Goal: Task Accomplishment & Management: Complete application form

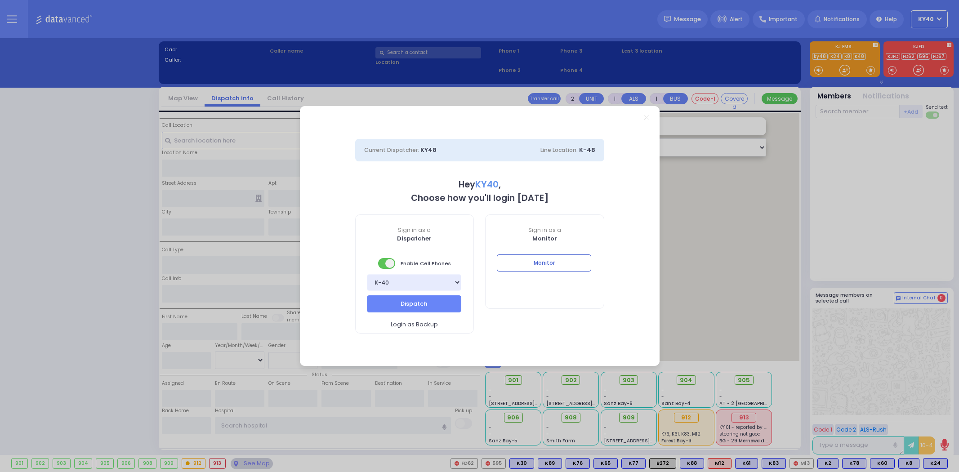
select select "5"
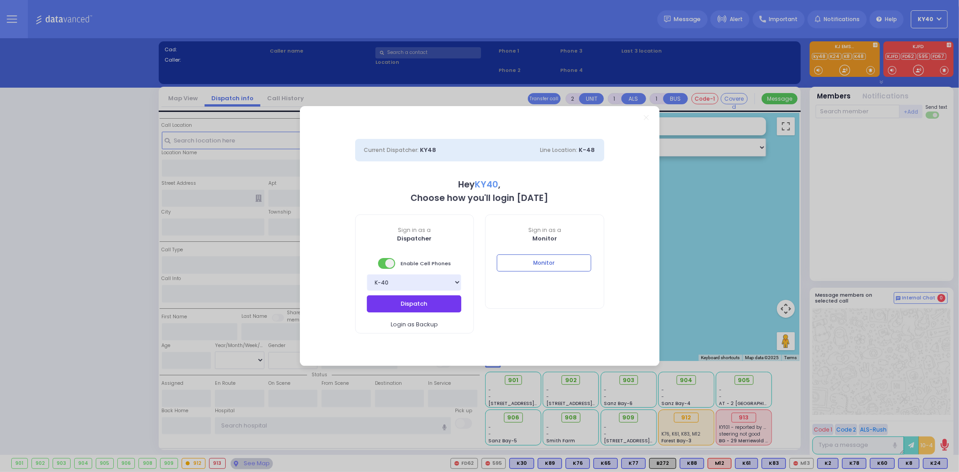
click at [432, 299] on button "Dispatch" at bounding box center [414, 303] width 94 height 17
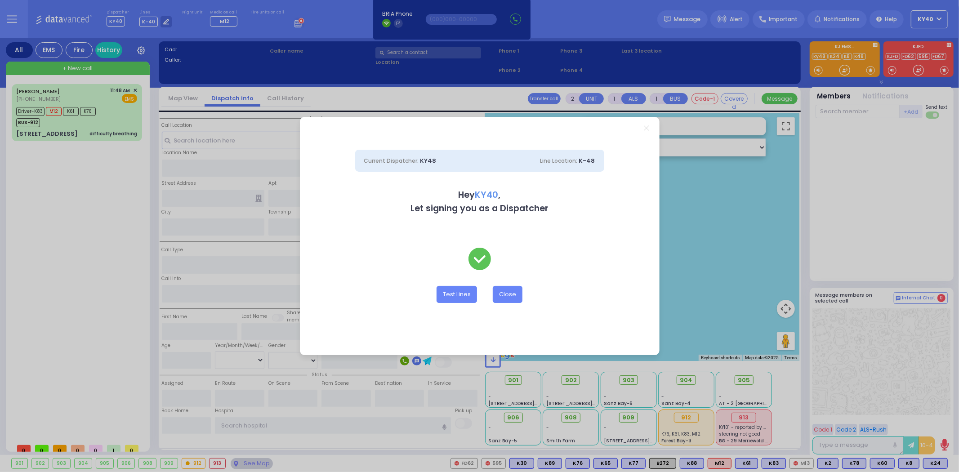
click at [115, 119] on div "Current Dispatcher: KY48 Line Location: K-48 Hey KY40 , Let signing you as a Di…" at bounding box center [479, 236] width 959 height 472
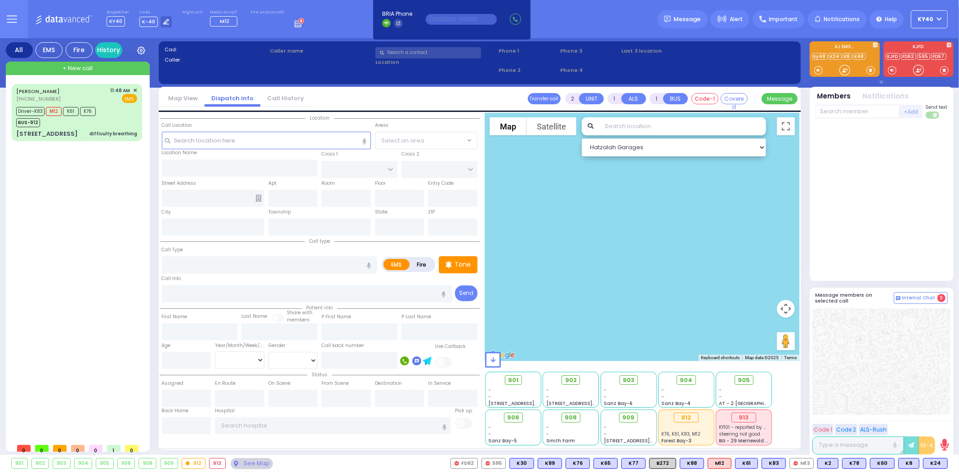
click at [508, 297] on div at bounding box center [642, 237] width 314 height 248
click at [111, 110] on div "Driver-K83 M12 K61 K76 BUS-912" at bounding box center [76, 116] width 121 height 22
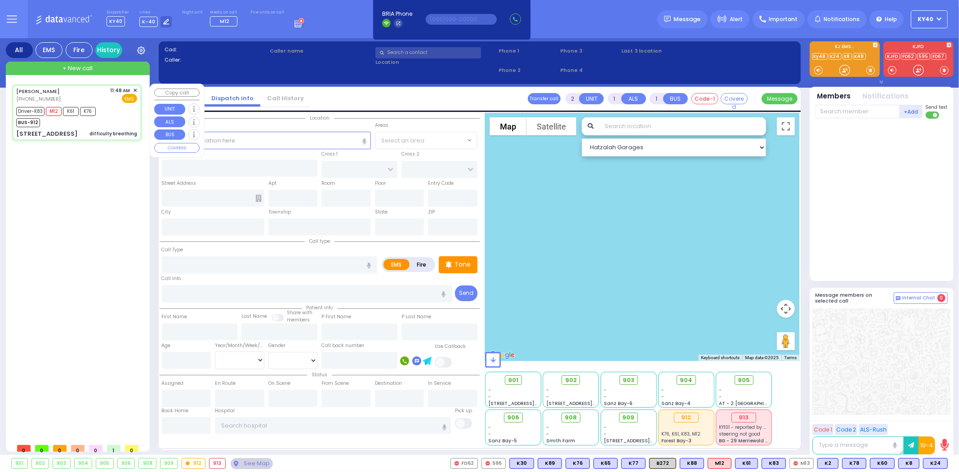
type input "6"
select select
type input "difficulty breathing"
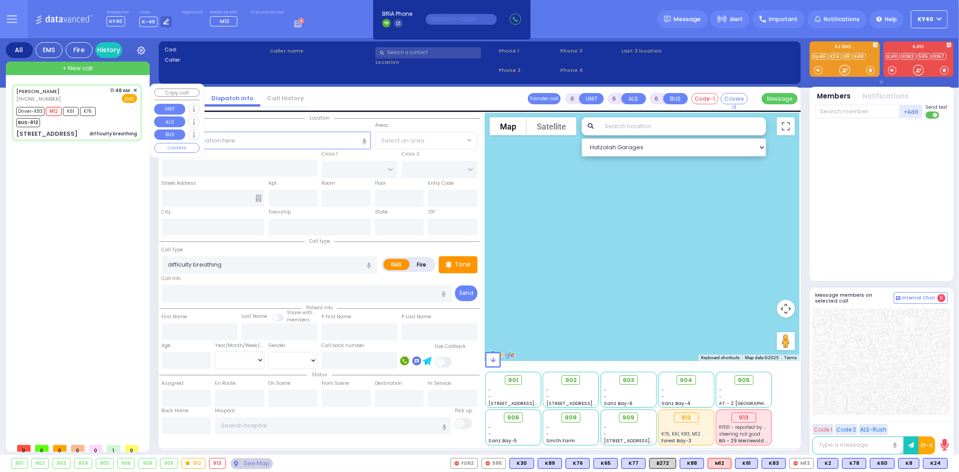
radio input "true"
type input "SIMCHA"
type input "[PERSON_NAME]"
type input "Ruchel"
type input "[PERSON_NAME]"
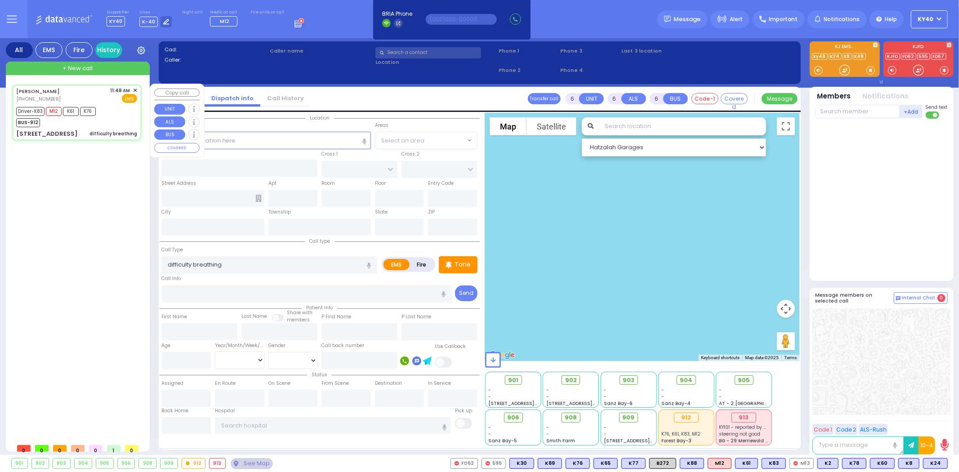
type input "1"
select select "Year"
select select "[DEMOGRAPHIC_DATA]"
type input "11:48"
type input "11:49"
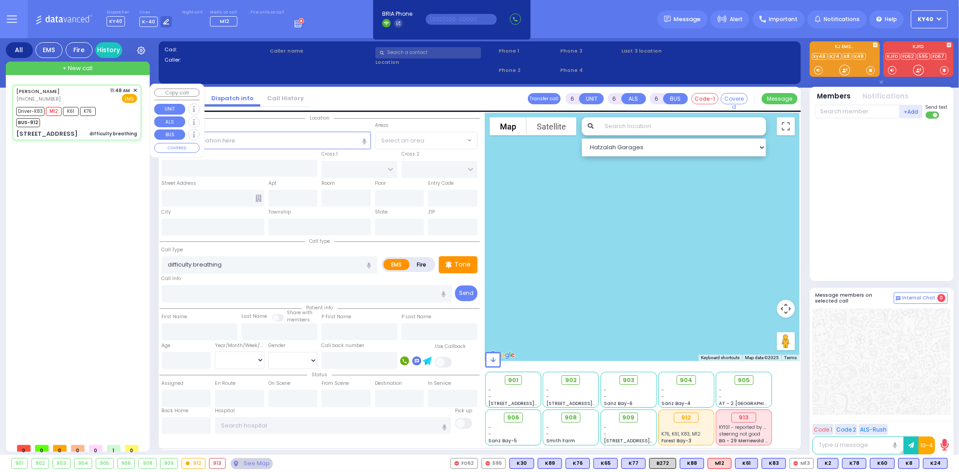
type input "11:53"
type input "12:30"
type input "[GEOGRAPHIC_DATA]-[PERSON_NAME][GEOGRAPHIC_DATA]"
type input "ACRES RD"
type input "DINEV RD"
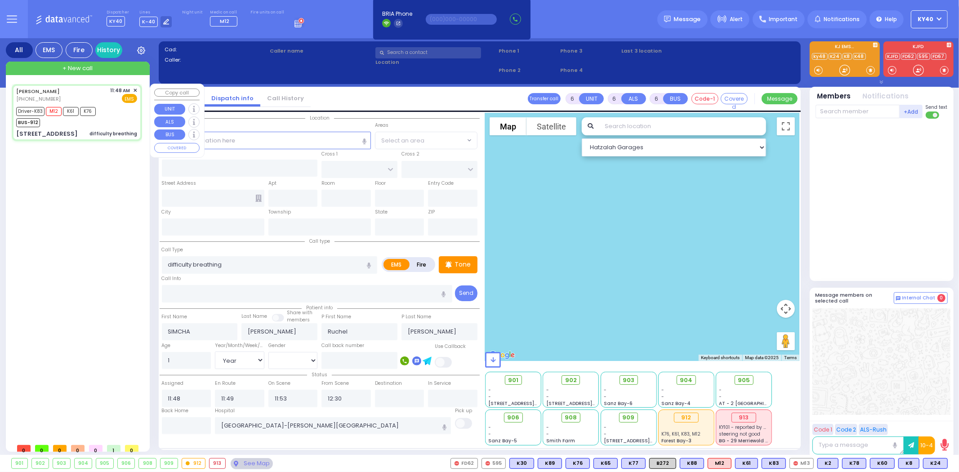
type input "[STREET_ADDRESS]"
type input "202"
type input "[PERSON_NAME]"
type input "[US_STATE]"
type input "10950"
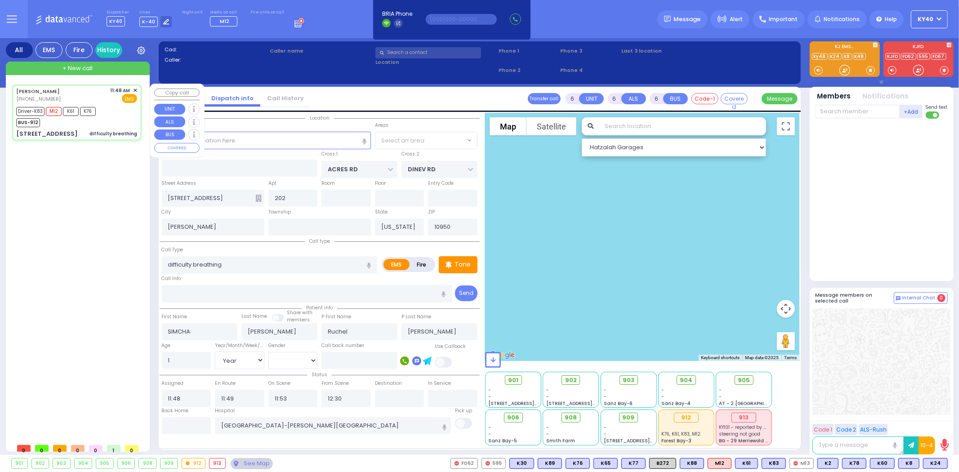
select select "PALM TREE"
select select "Hatzalah Garages"
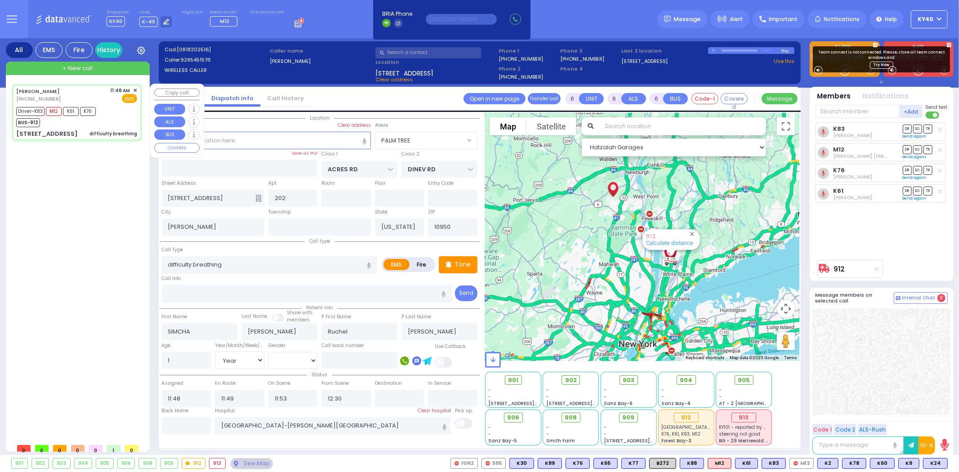
click at [104, 121] on div "Driver-K83 M12 K61 K76 BUS-912" at bounding box center [76, 116] width 121 height 22
select select
radio input "true"
select select "Year"
select select "[DEMOGRAPHIC_DATA]"
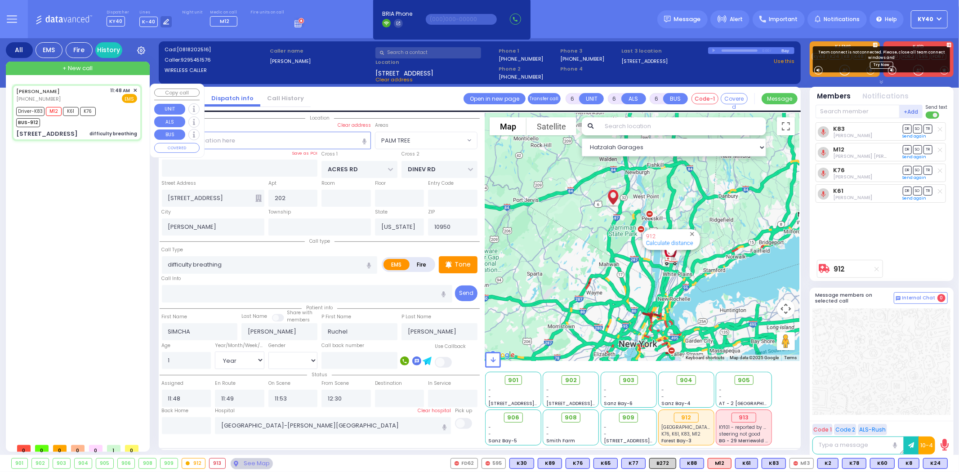
select select "PALM TREE"
select select "Hatzalah Garages"
click at [113, 120] on div "Driver-K83 M12 K61 K76 BUS-912" at bounding box center [76, 116] width 121 height 22
select select
radio input "true"
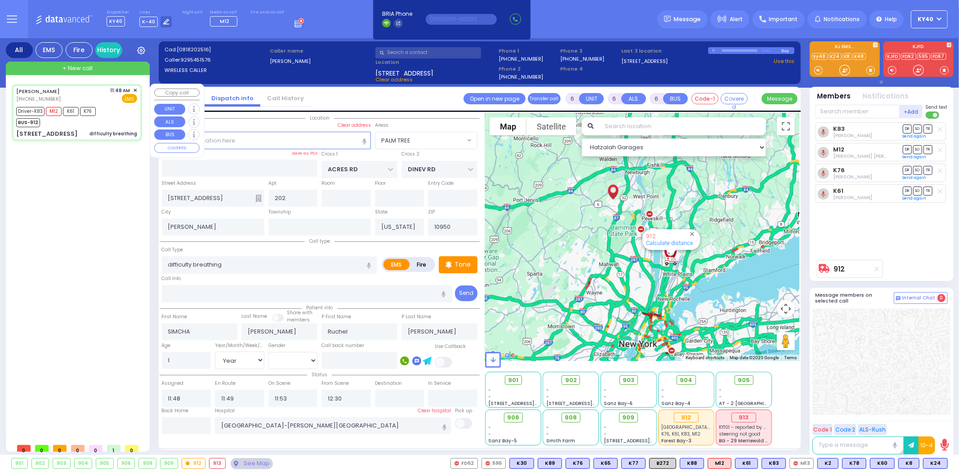
select select "Year"
select select "[DEMOGRAPHIC_DATA]"
select select "PALM TREE"
select select "Hatzalah Garages"
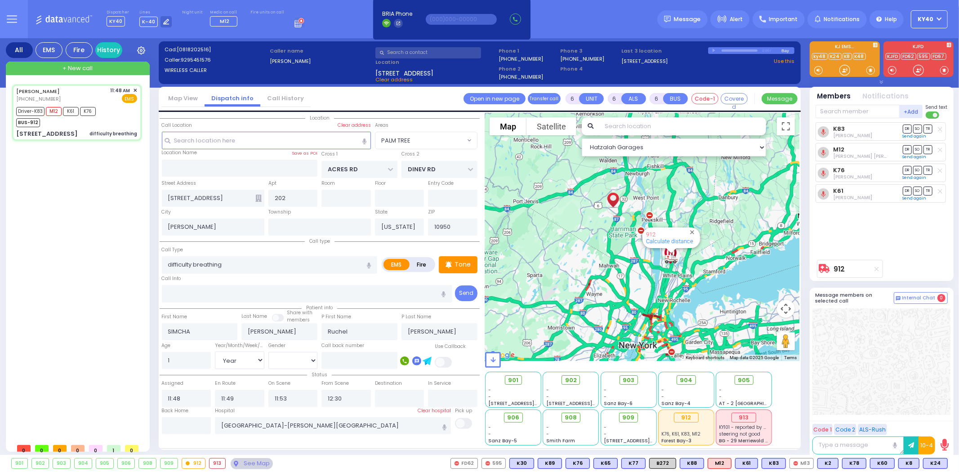
select select
radio input "true"
select select "Year"
select select "[DEMOGRAPHIC_DATA]"
select select "Hatzalah Garages"
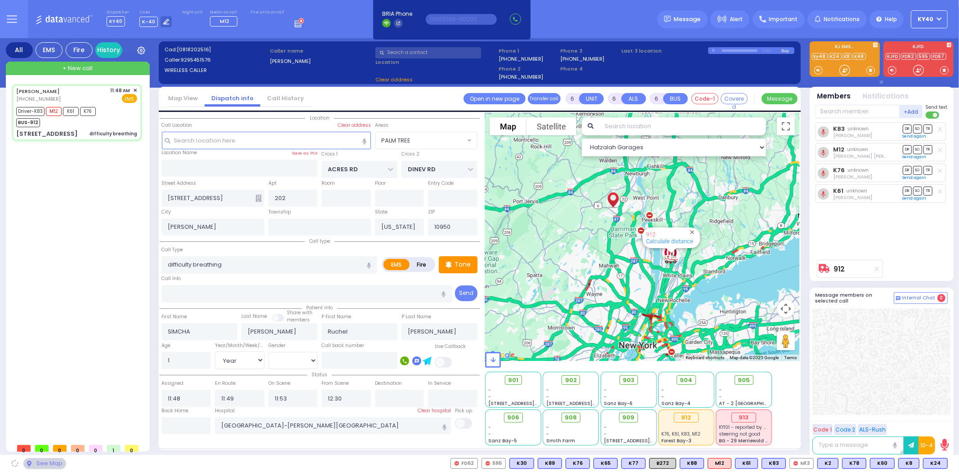
select select "PALM TREE"
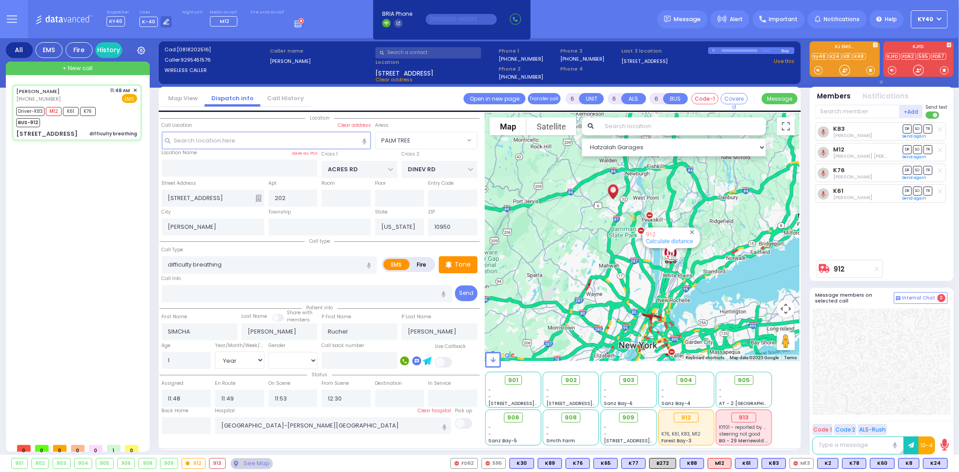
select select
radio input "true"
select select "Year"
select select "[DEMOGRAPHIC_DATA]"
select select "Hatzalah Garages"
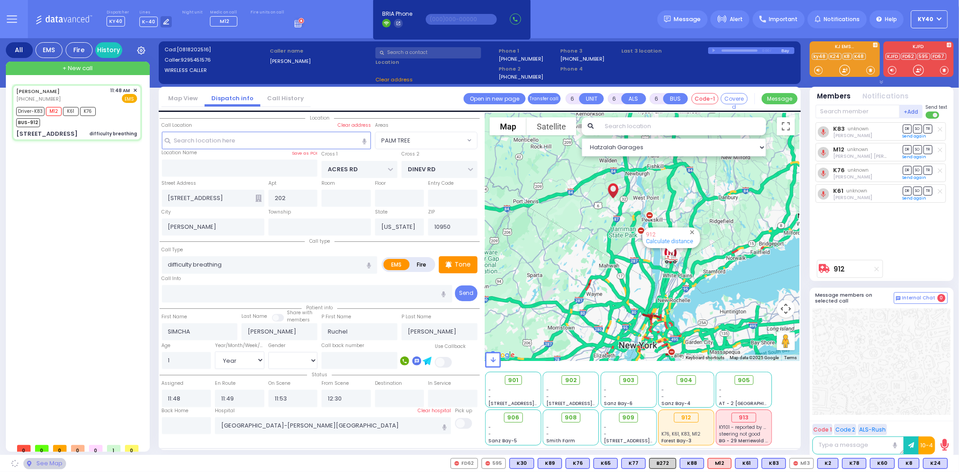
select select "PALM TREE"
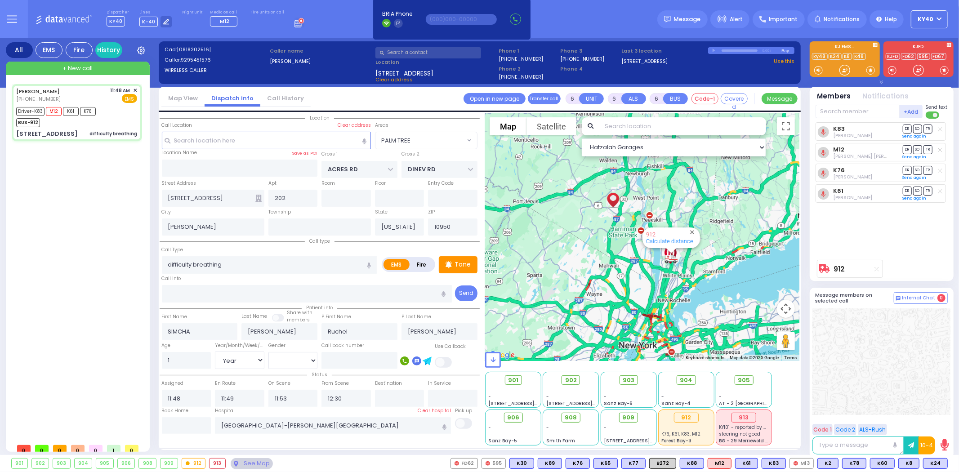
select select
radio input "true"
select select "Year"
select select "[DEMOGRAPHIC_DATA]"
type input "13:11"
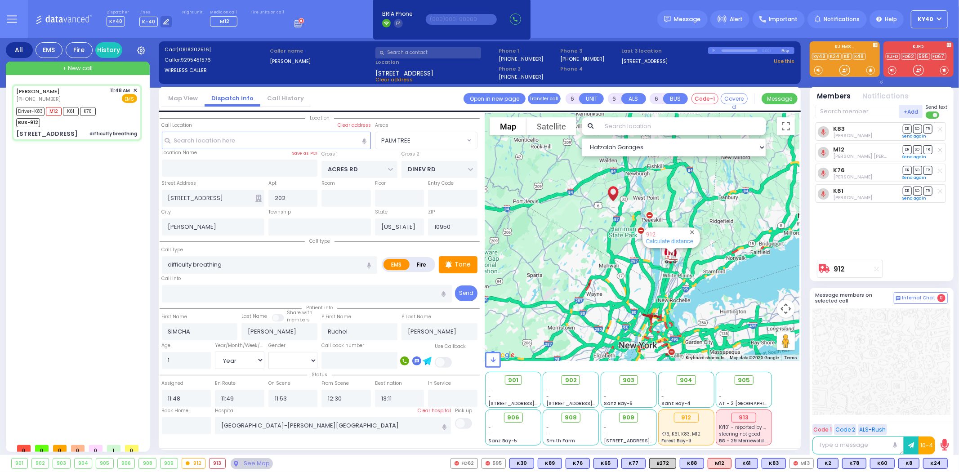
select select "Hatzalah Garages"
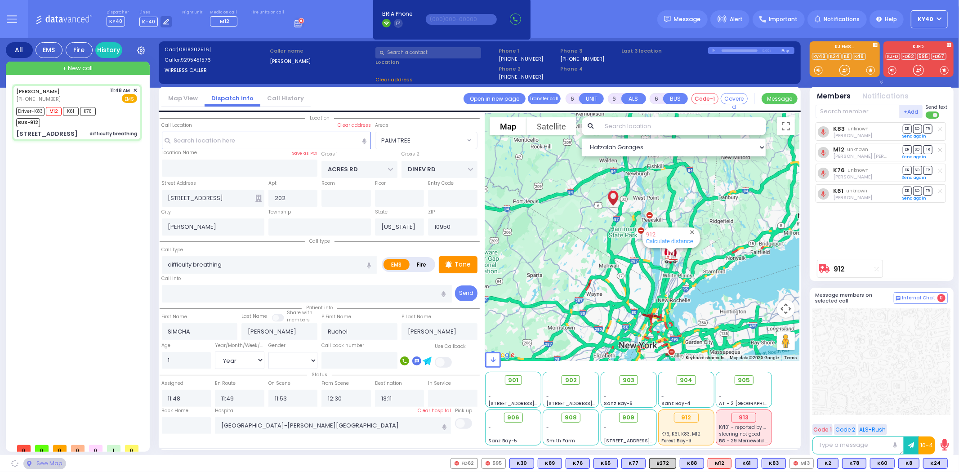
select select "PALM TREE"
select select
radio input "true"
select select "Year"
select select "[DEMOGRAPHIC_DATA]"
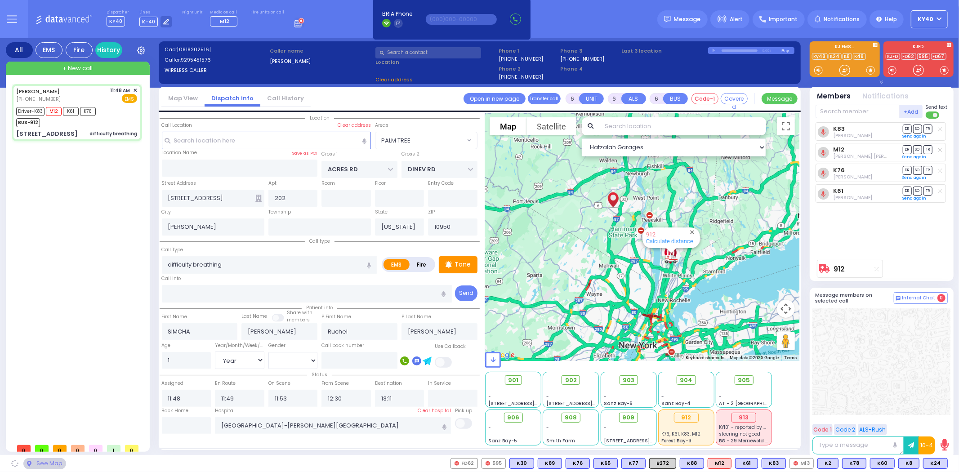
select select "Hatzalah Garages"
select select "PALM TREE"
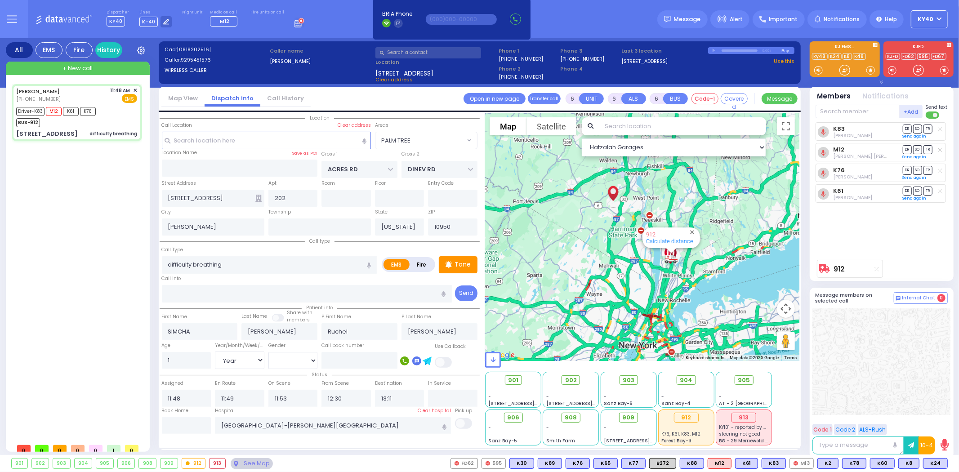
select select
radio input "true"
select select "Year"
select select "[DEMOGRAPHIC_DATA]"
select select "Hatzalah Garages"
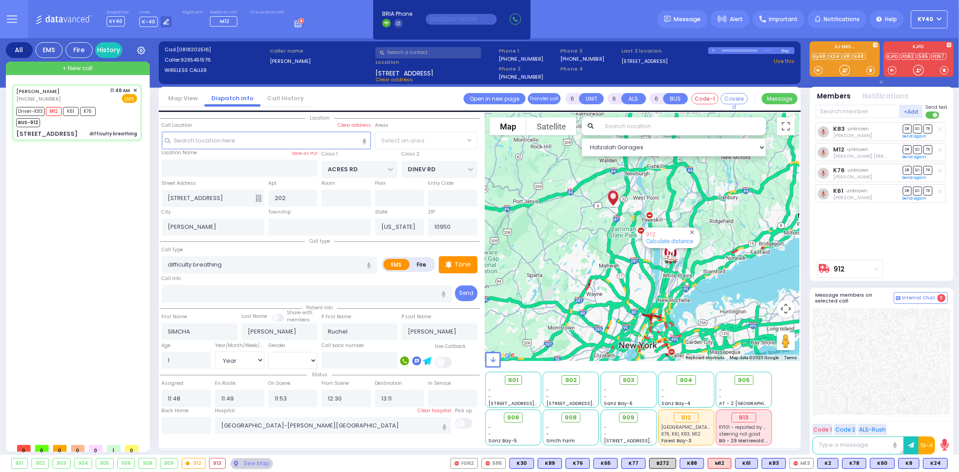
select select "PALM TREE"
select select
radio input "true"
select select "Year"
select select "[DEMOGRAPHIC_DATA]"
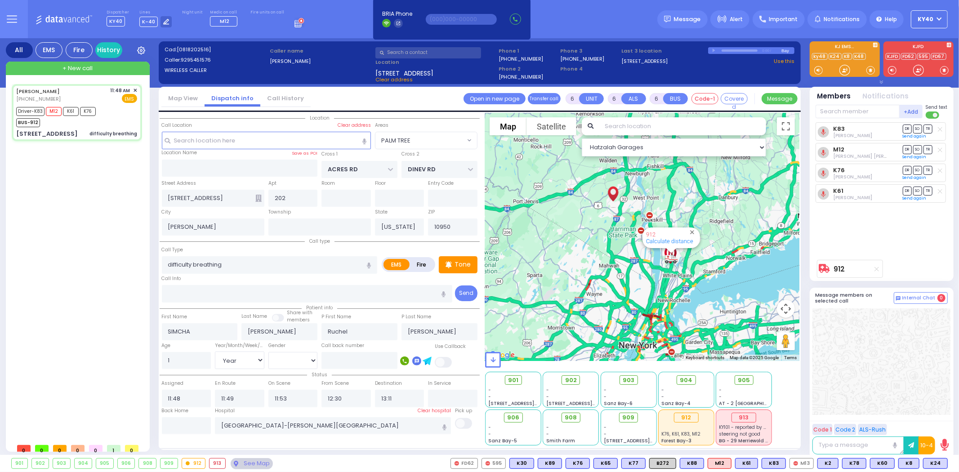
select select "Hatzalah Garages"
select select "PALM TREE"
select select
radio input "true"
select select "Year"
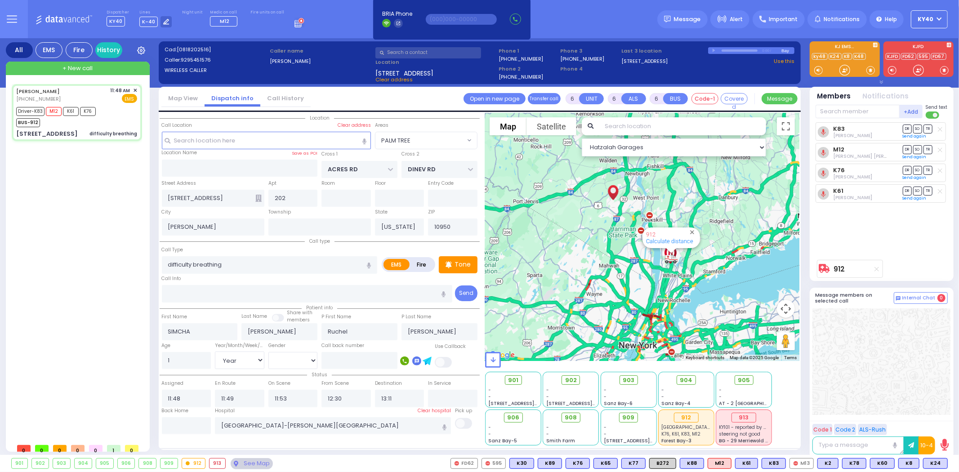
select select "[DEMOGRAPHIC_DATA]"
select select "Hatzalah Garages"
select select "PALM TREE"
select select
radio input "true"
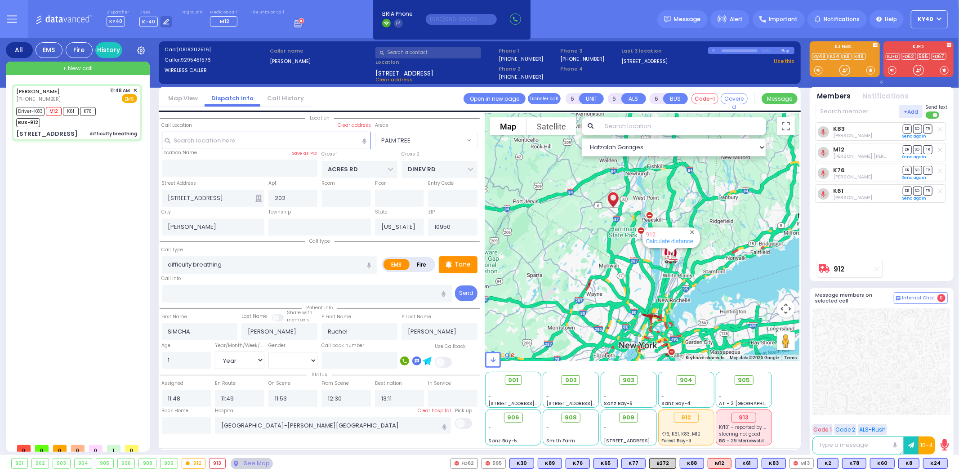
select select "Year"
select select "[DEMOGRAPHIC_DATA]"
select select "Hatzalah Garages"
select select "PALM TREE"
select select
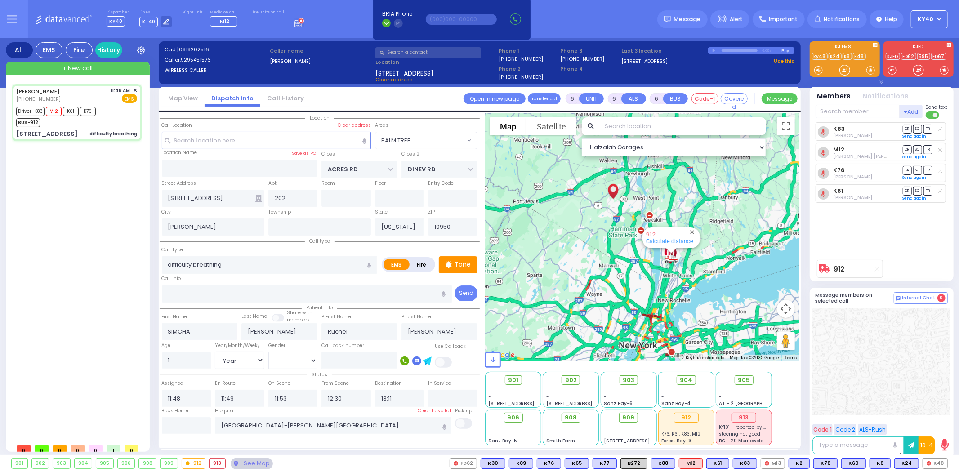
radio input "true"
select select "Year"
select select "[DEMOGRAPHIC_DATA]"
select select "Hatzalah Garages"
select select "PALM TREE"
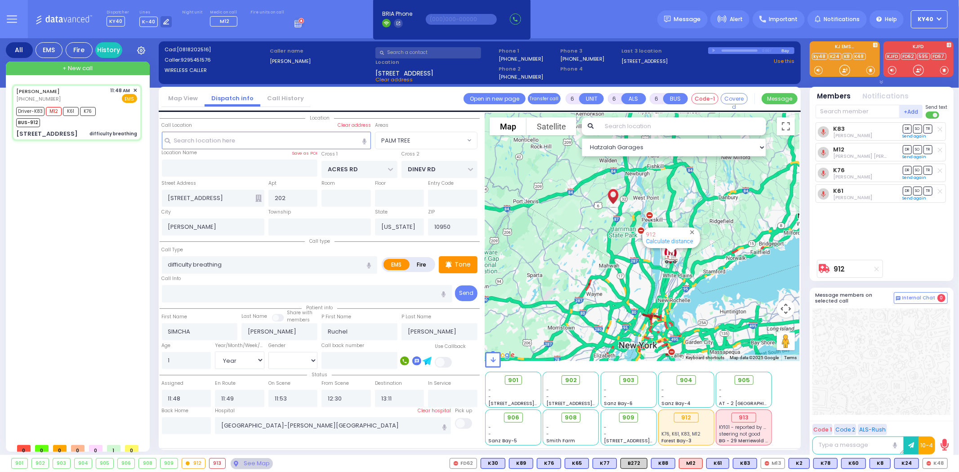
select select
radio input "true"
select select "Year"
select select "[DEMOGRAPHIC_DATA]"
select select "Hatzalah Garages"
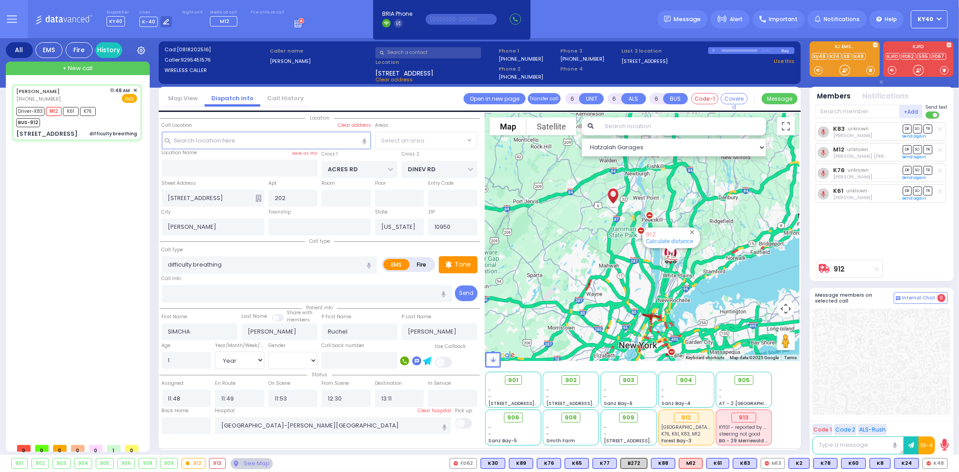
select select "PALM TREE"
select select
radio input "true"
select select "Year"
select select "[DEMOGRAPHIC_DATA]"
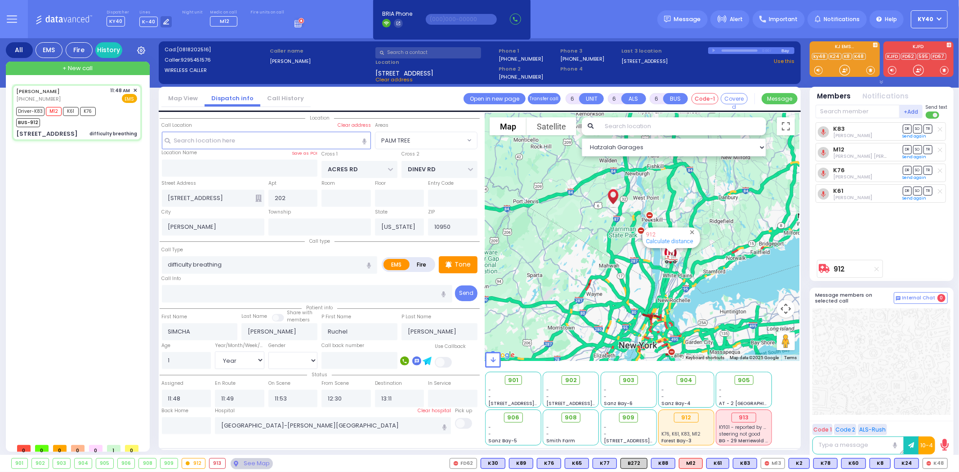
select select "Hatzalah Garages"
select select "PALM TREE"
select select
radio input "true"
select select "Year"
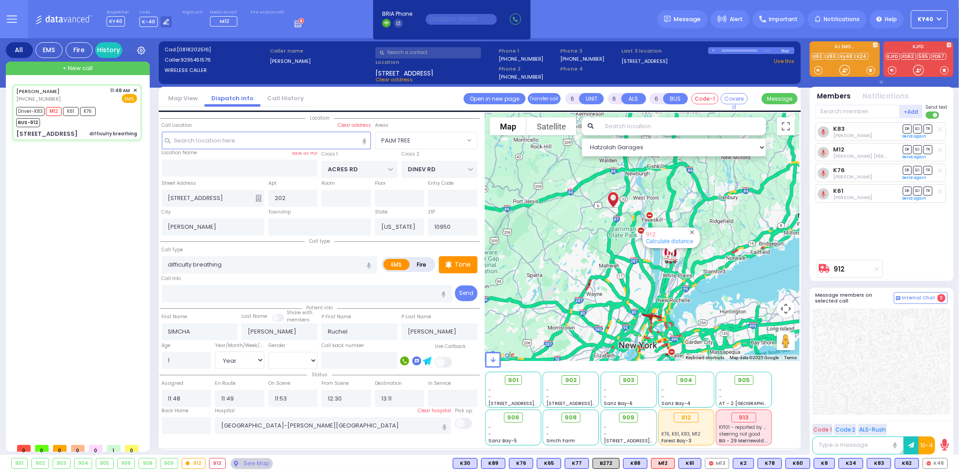
select select "[DEMOGRAPHIC_DATA]"
select select "Hatzalah Garages"
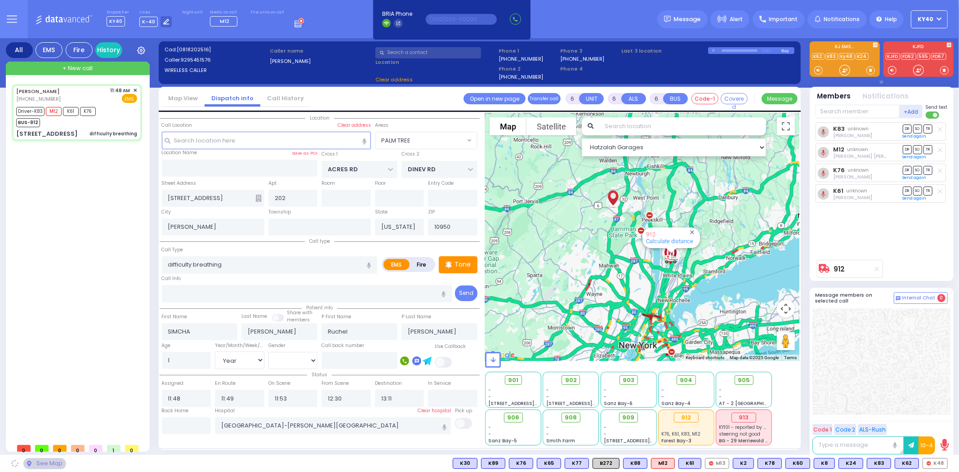
select select "PALM TREE"
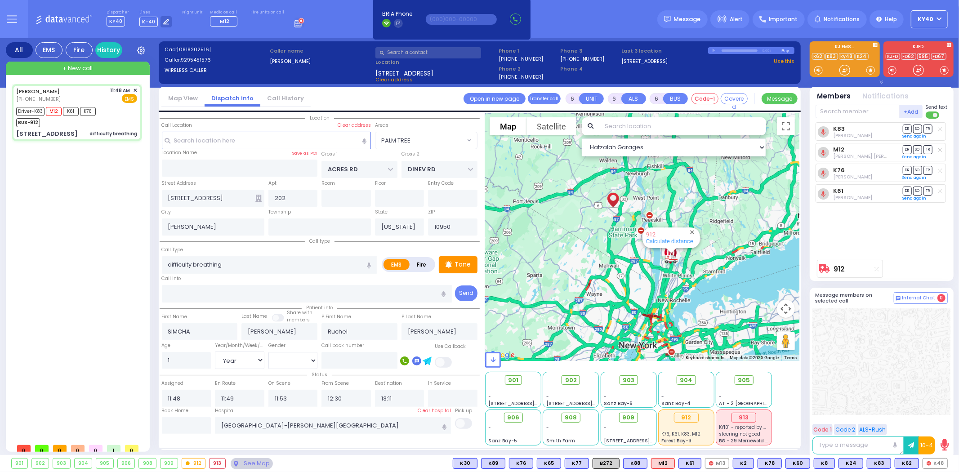
select select
radio input "true"
select select "Year"
select select "[DEMOGRAPHIC_DATA]"
select select "PALM TREE"
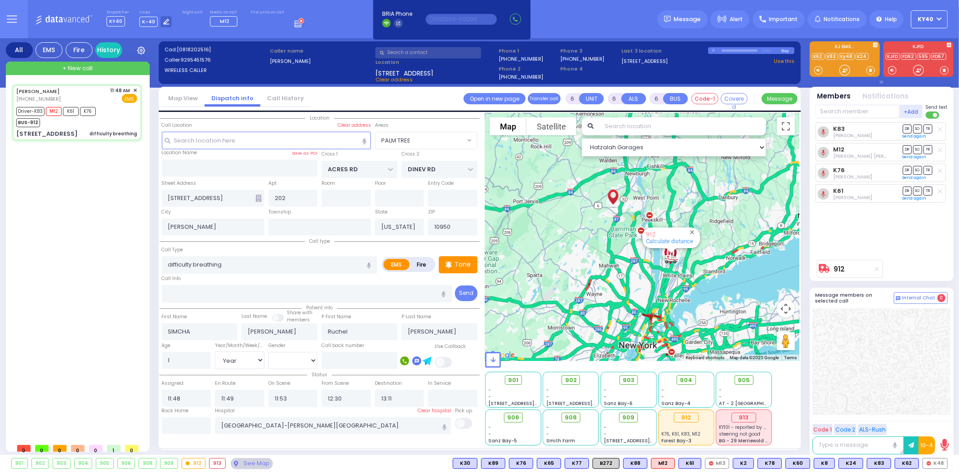
select select "Hatzalah Garages"
select select
radio input "true"
select select "Year"
select select "[DEMOGRAPHIC_DATA]"
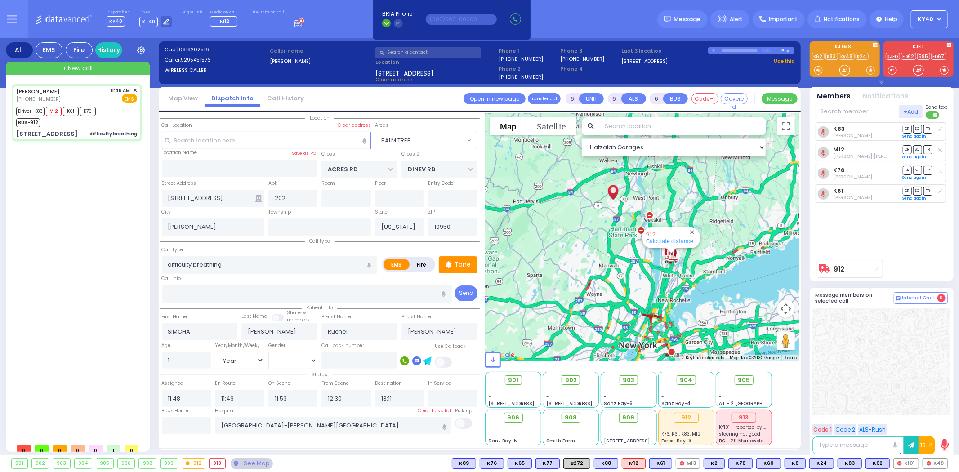
select select "Hatzalah Garages"
select select "PALM TREE"
